Goal: Connect with others: Connect with others

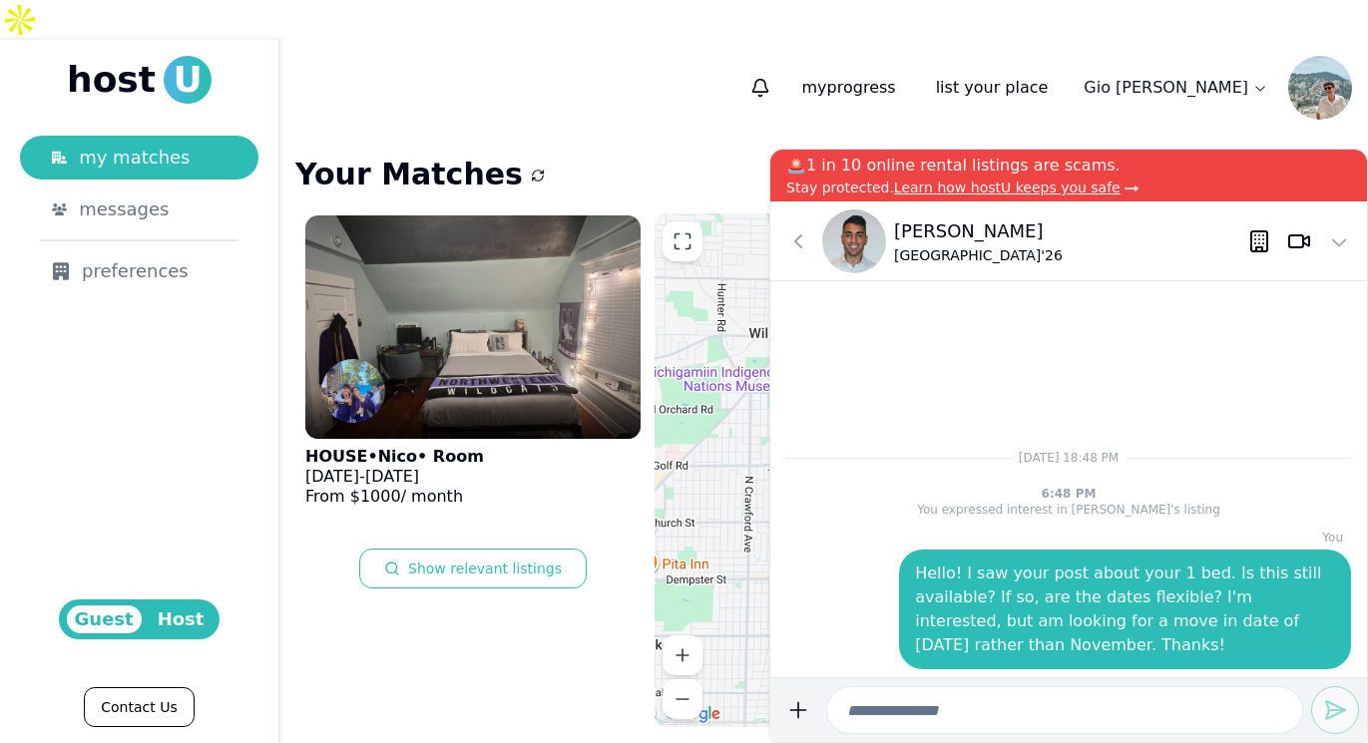
click at [1255, 235] on icon at bounding box center [1255, 235] width 0 height 0
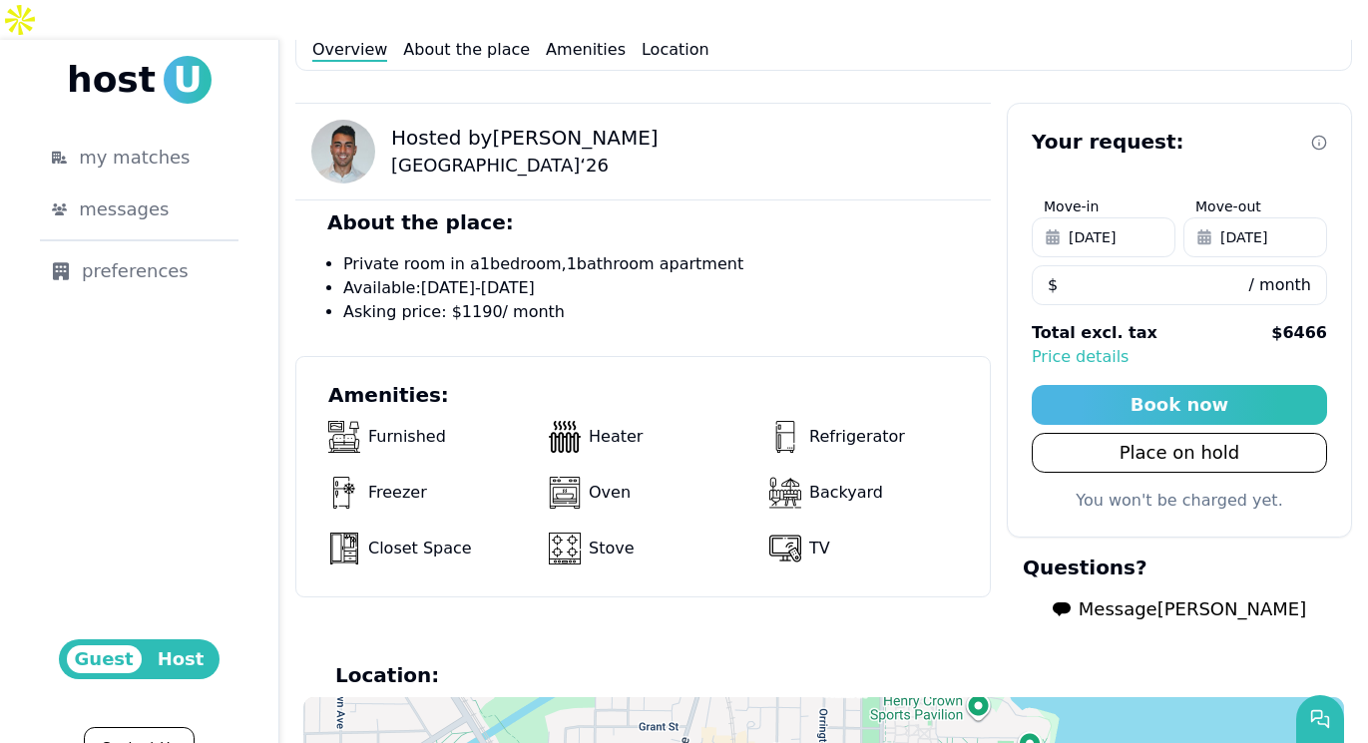
scroll to position [689, 0]
click at [341, 121] on img at bounding box center [343, 151] width 64 height 64
click at [415, 123] on p "Hosted by [PERSON_NAME]" at bounding box center [524, 137] width 267 height 28
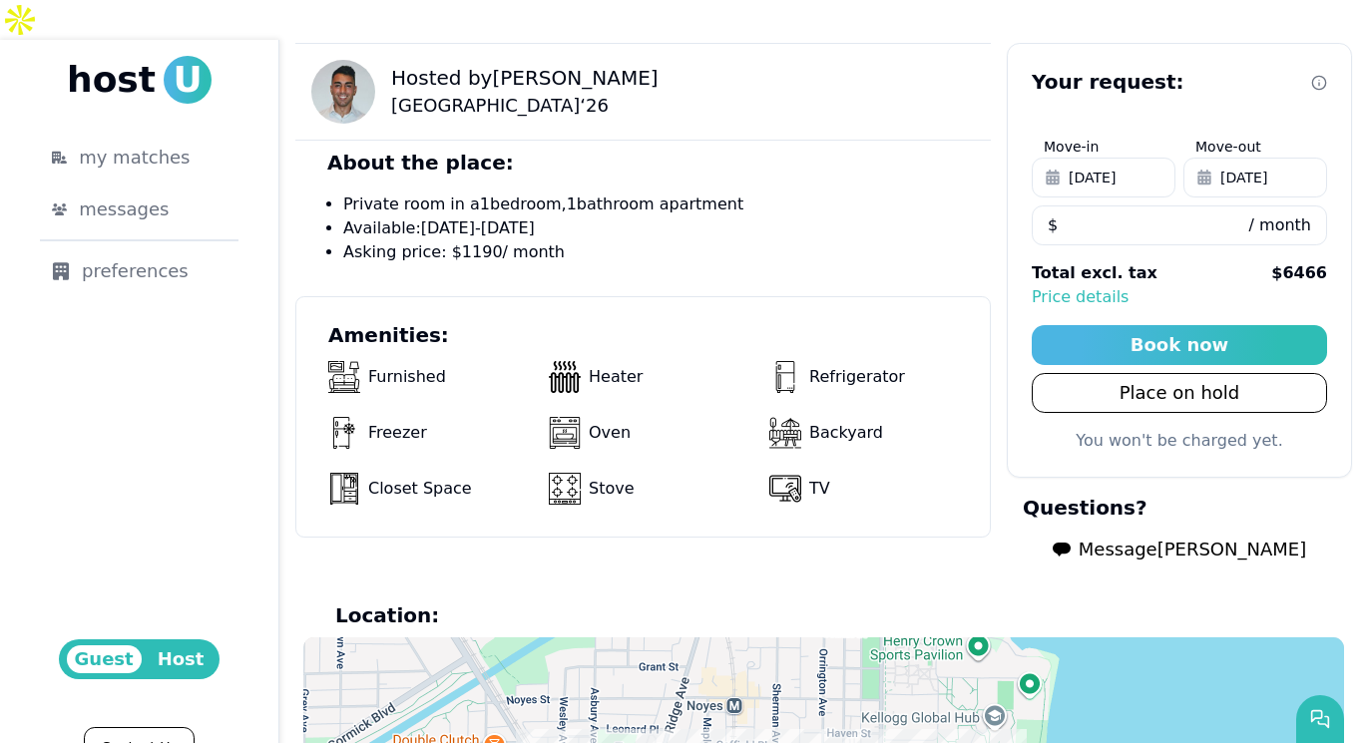
scroll to position [717, 0]
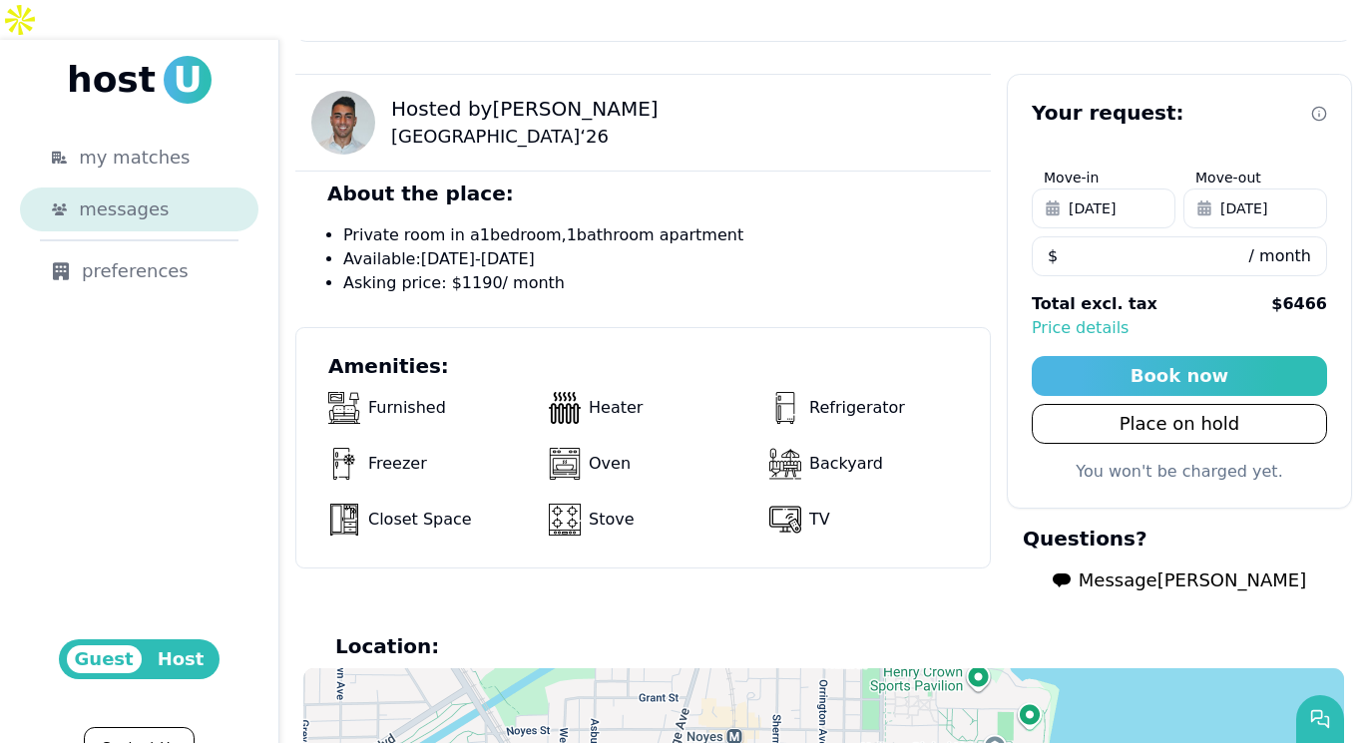
click at [171, 196] on div "messages" at bounding box center [153, 210] width 148 height 28
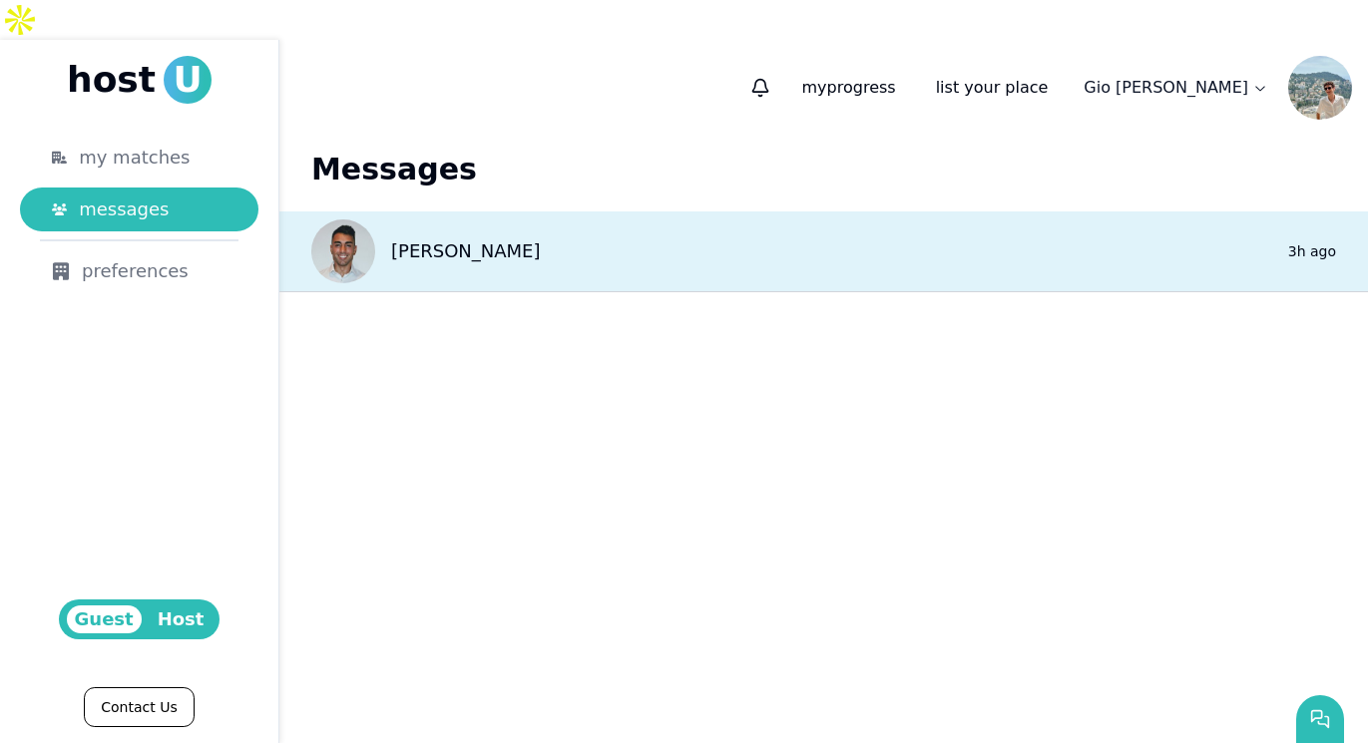
click at [438, 236] on div "[PERSON_NAME]" at bounding box center [425, 251] width 229 height 64
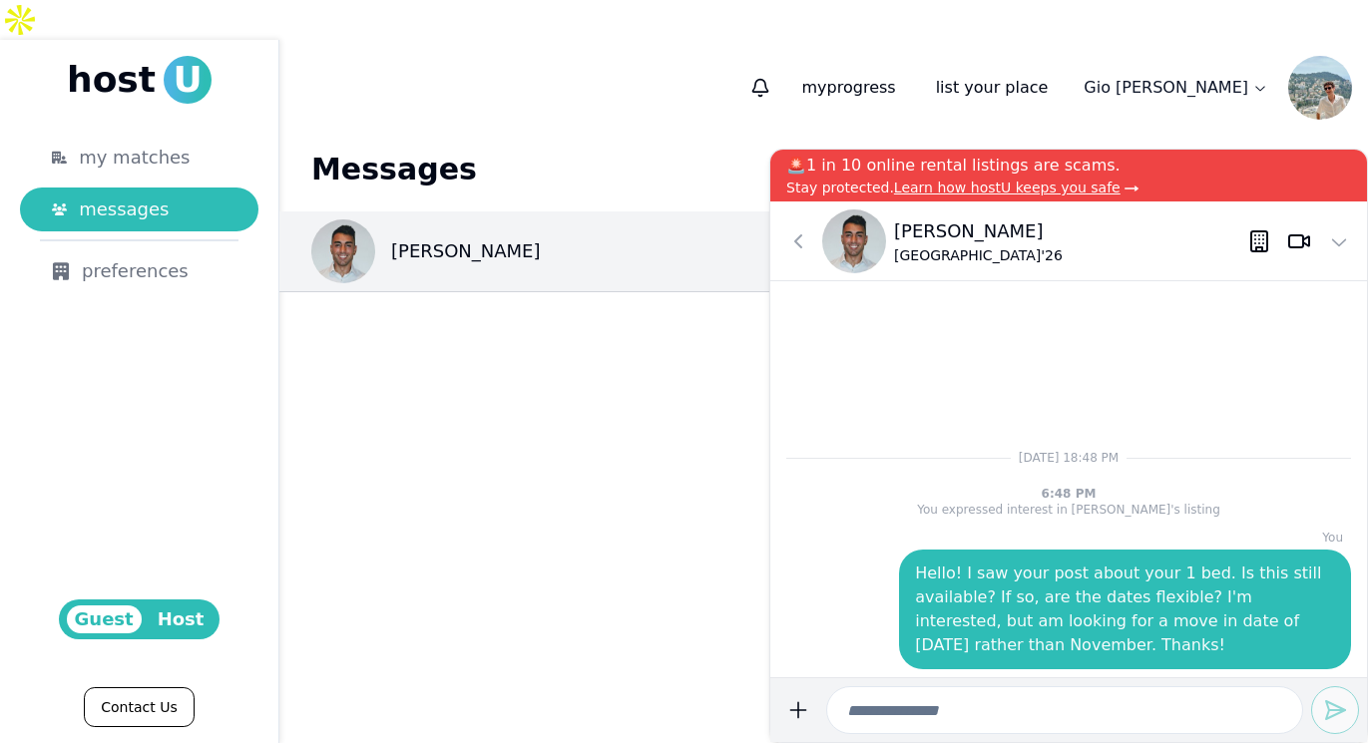
click at [1249, 243] on icon at bounding box center [1259, 241] width 24 height 24
